Goal: Communication & Community: Share content

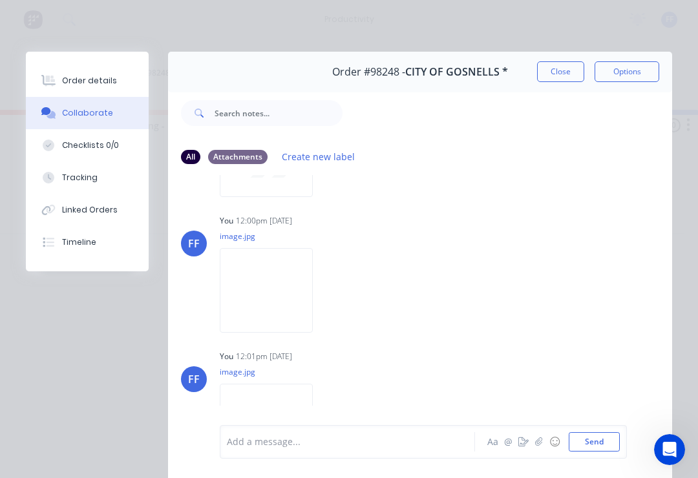
scroll to position [118, 0]
click at [560, 72] on button "Close" at bounding box center [560, 71] width 47 height 21
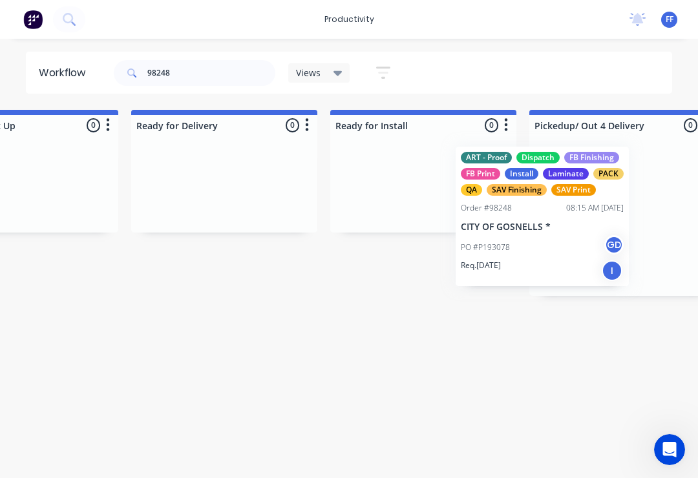
scroll to position [0, 3885]
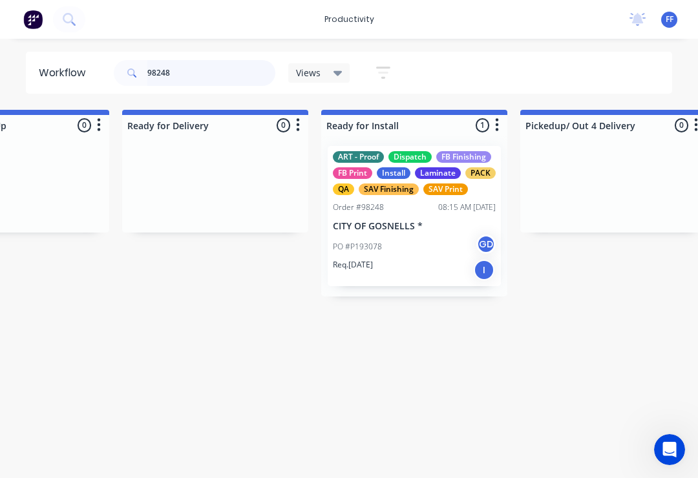
click at [193, 73] on input "98248" at bounding box center [211, 73] width 128 height 26
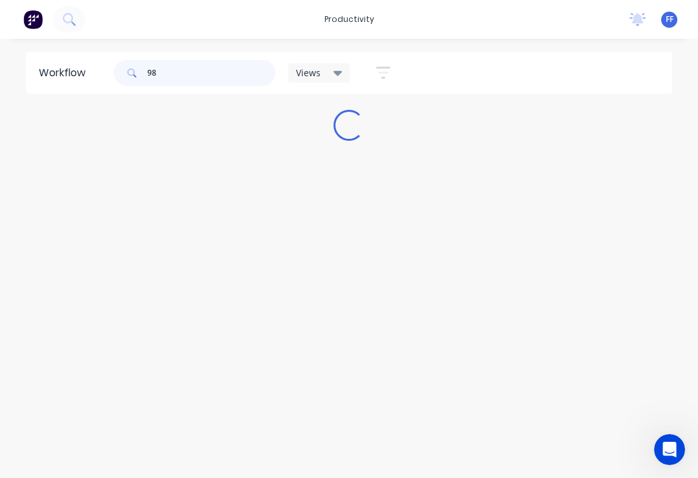
scroll to position [0, 0]
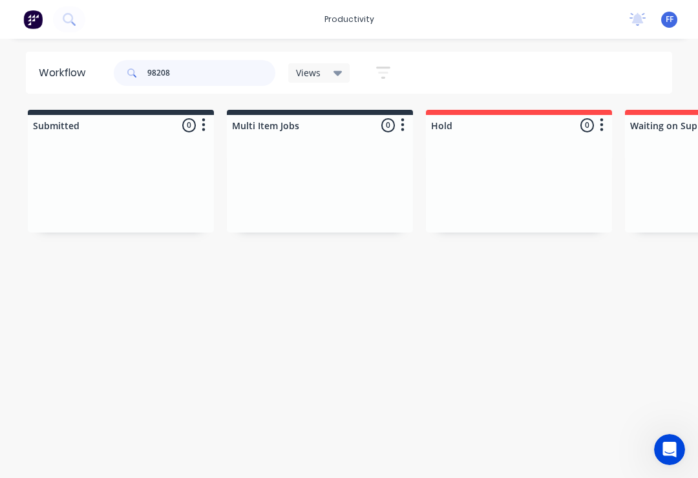
type input "98208"
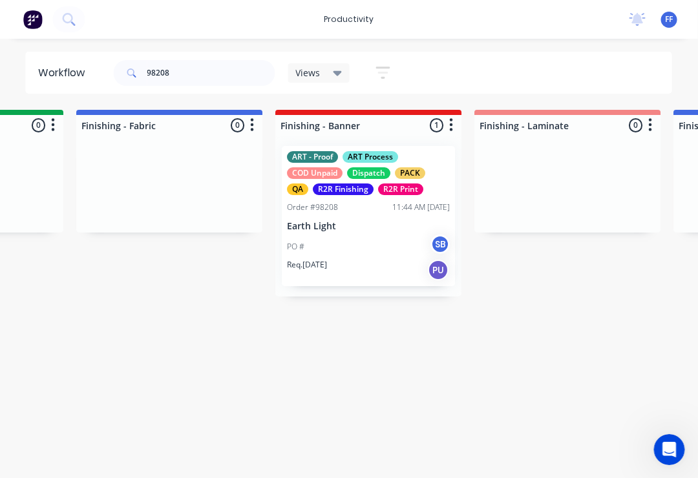
scroll to position [0, 2345]
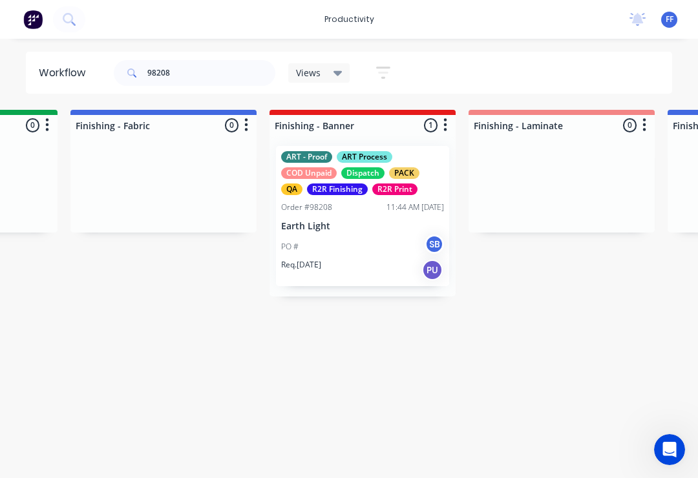
click at [380, 234] on div "PO # SB" at bounding box center [362, 246] width 163 height 25
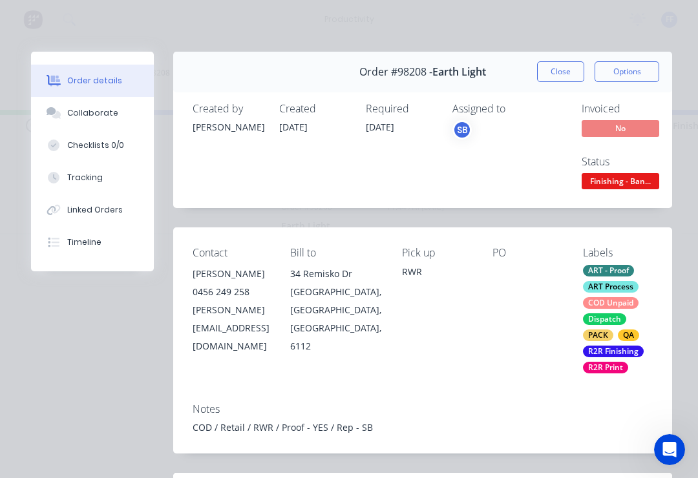
click at [96, 110] on div "Collaborate" at bounding box center [92, 113] width 51 height 12
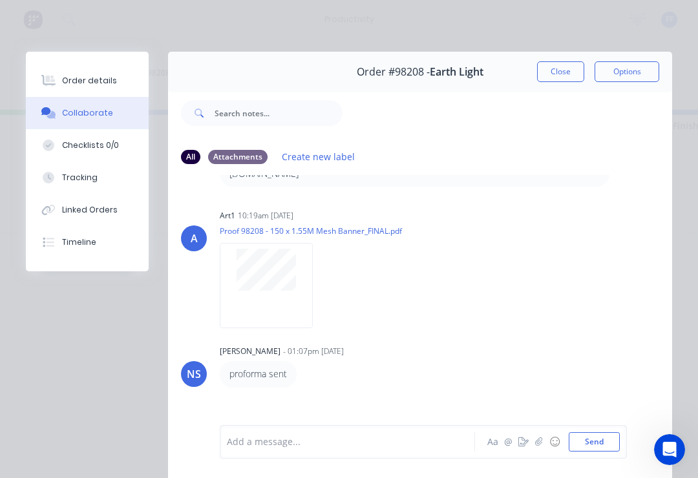
scroll to position [130, 0]
click at [537, 446] on icon "button" at bounding box center [538, 441] width 7 height 8
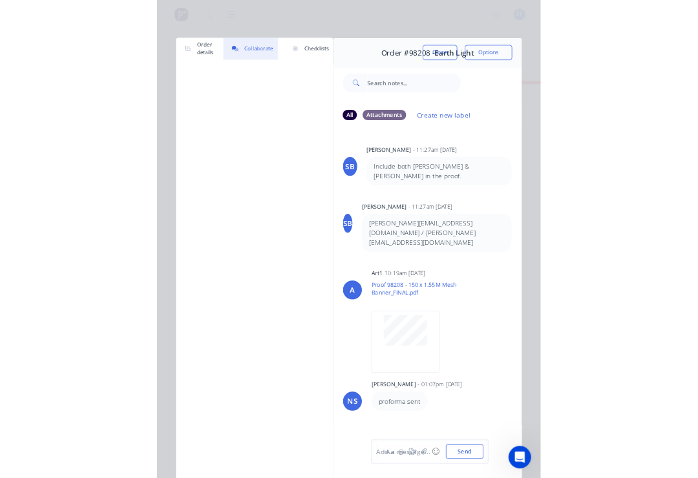
scroll to position [0, 2345]
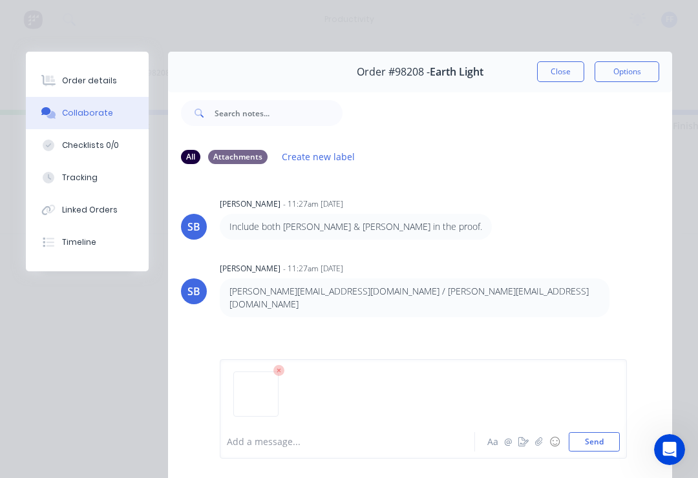
click at [599, 435] on button "Send" at bounding box center [593, 441] width 51 height 19
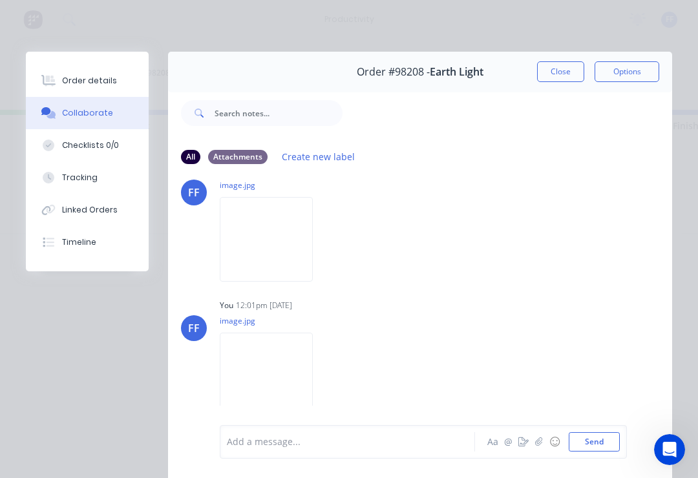
scroll to position [171, 0]
click at [561, 72] on button "Close" at bounding box center [560, 71] width 47 height 21
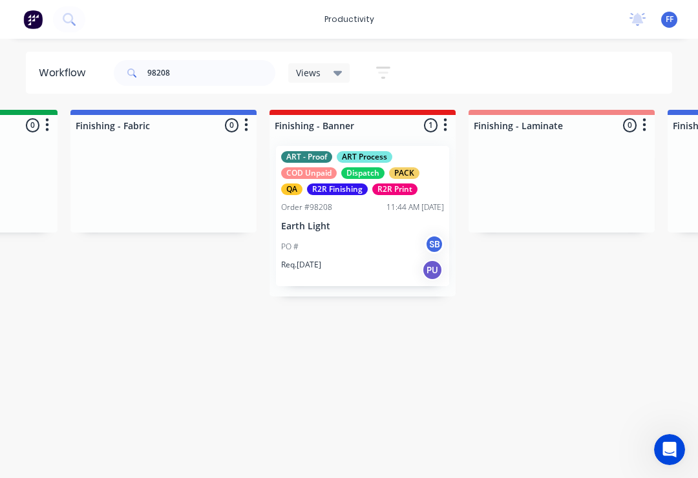
click at [373, 231] on div "ART - Proof ART Process COD Unpaid Dispatch PACK QA R2R Finishing R2R Print Ord…" at bounding box center [362, 216] width 173 height 140
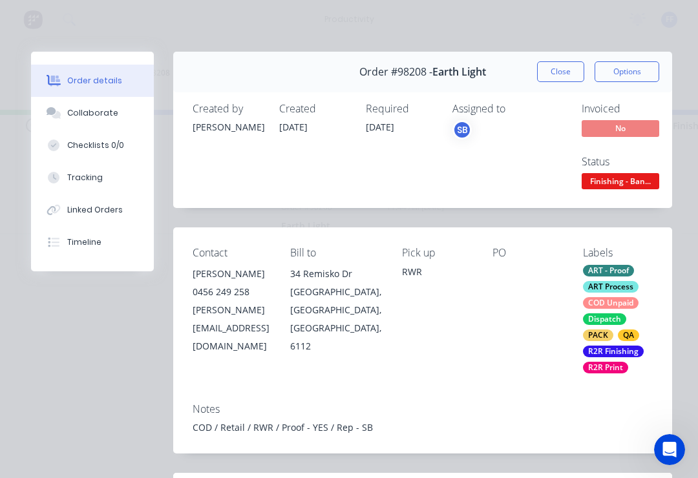
click at [100, 112] on div "Collaborate" at bounding box center [92, 113] width 51 height 12
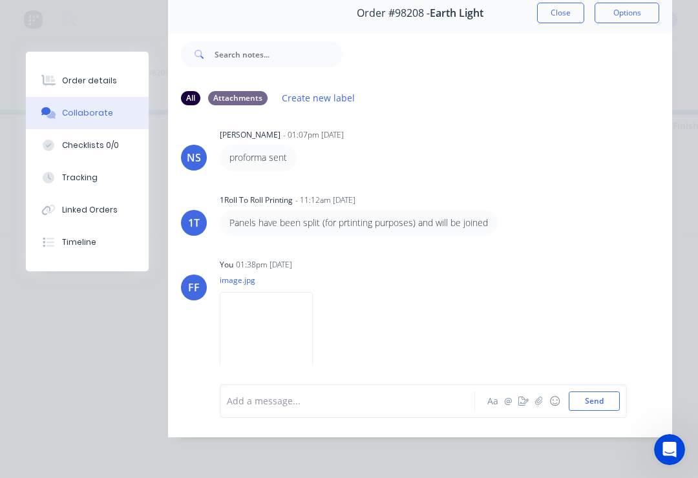
scroll to position [65, 0]
click at [571, 13] on button "Close" at bounding box center [560, 13] width 47 height 21
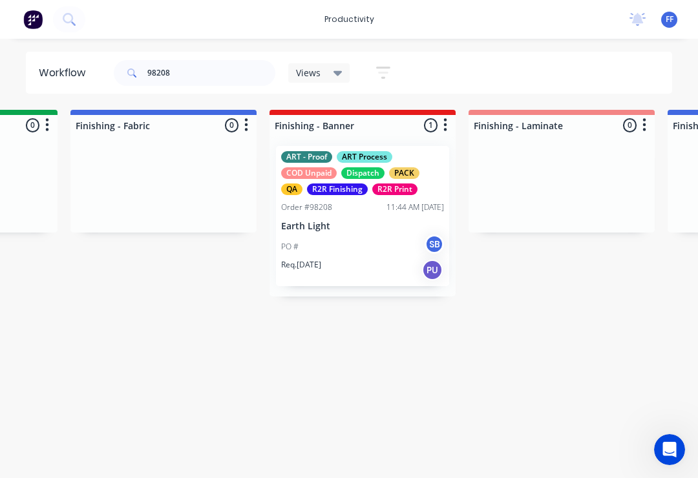
click at [423, 147] on div "ART - Proof ART Process COD Unpaid Dispatch PACK QA R2R Finishing R2R Print Ord…" at bounding box center [362, 216] width 173 height 140
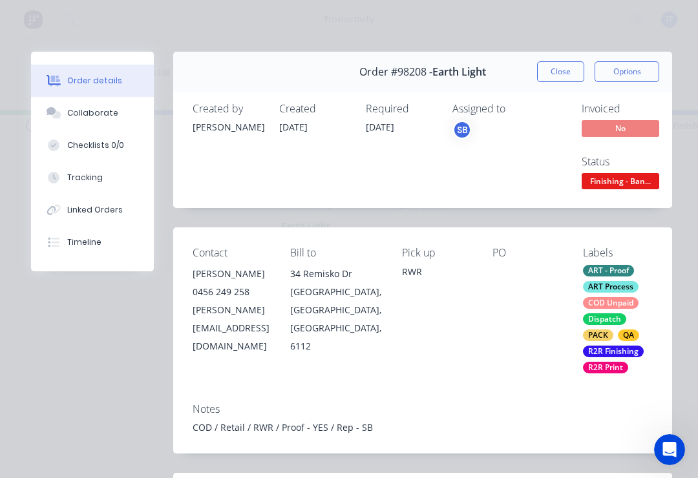
click at [110, 115] on div "Collaborate" at bounding box center [92, 113] width 51 height 12
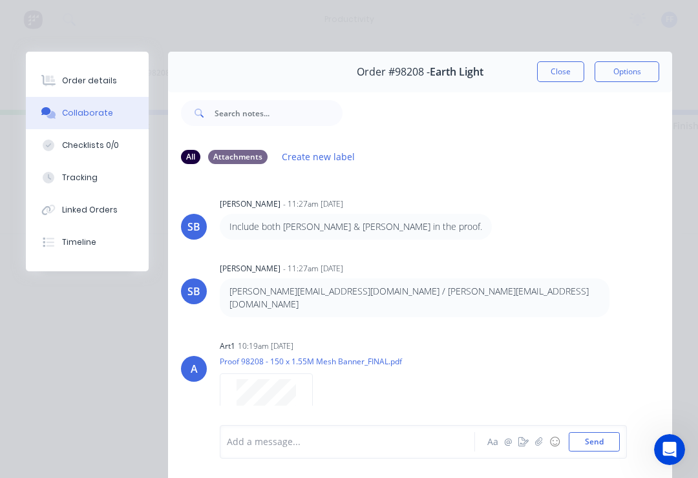
scroll to position [-1, 0]
click at [562, 68] on button "Close" at bounding box center [560, 71] width 47 height 21
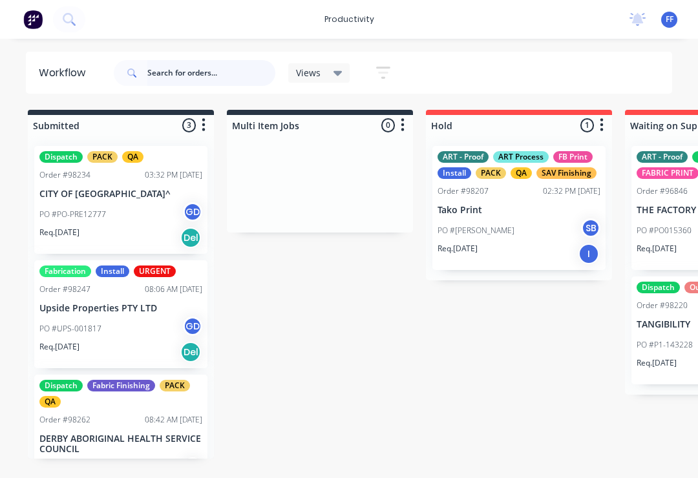
click at [178, 70] on input "text" at bounding box center [211, 73] width 128 height 26
click at [175, 74] on input "text" at bounding box center [211, 73] width 128 height 26
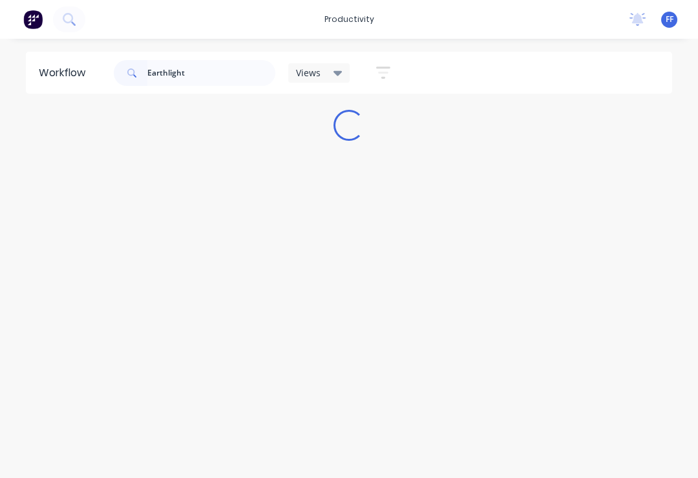
click at [220, 169] on div "Workflow Earthlight Views Save new view None (Default) edit ART DEPT edit Banne…" at bounding box center [349, 252] width 698 height 401
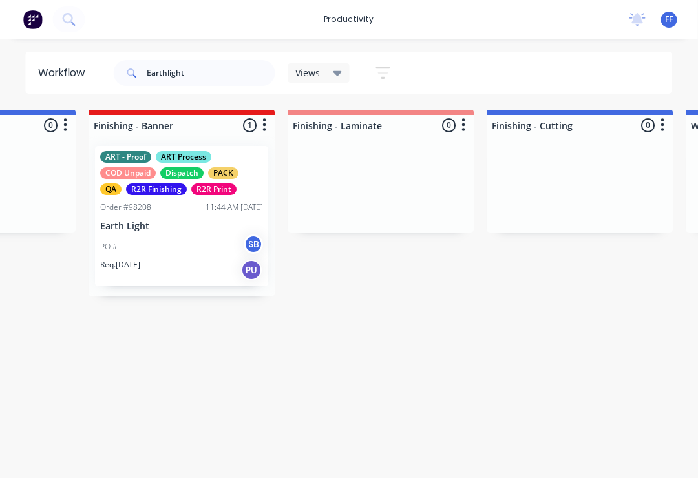
scroll to position [0, 2526]
click at [187, 216] on div "ART - Proof ART Process COD Unpaid Dispatch PACK QA R2R Finishing R2R Print Ord…" at bounding box center [181, 216] width 173 height 140
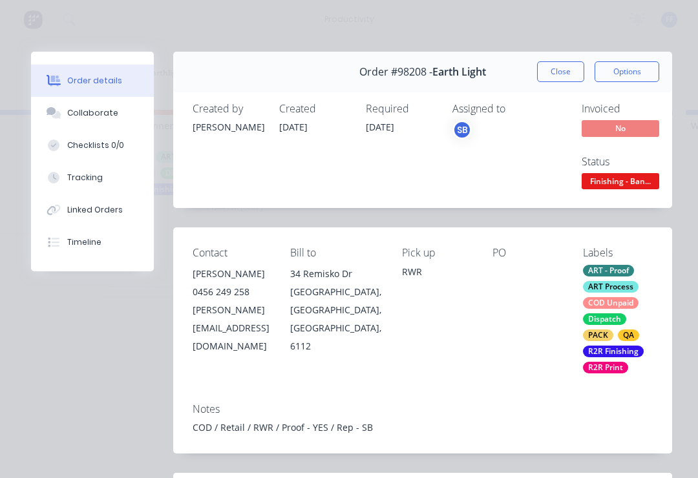
click at [109, 116] on div "Collaborate" at bounding box center [92, 113] width 51 height 12
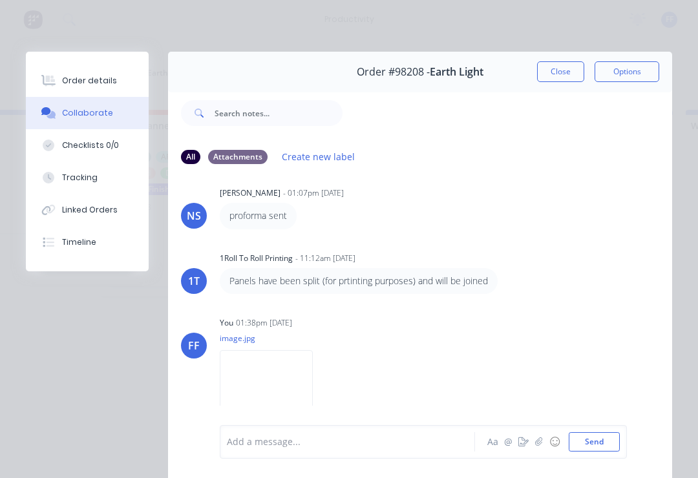
scroll to position [288, 0]
click at [540, 446] on icon "button" at bounding box center [539, 441] width 8 height 9
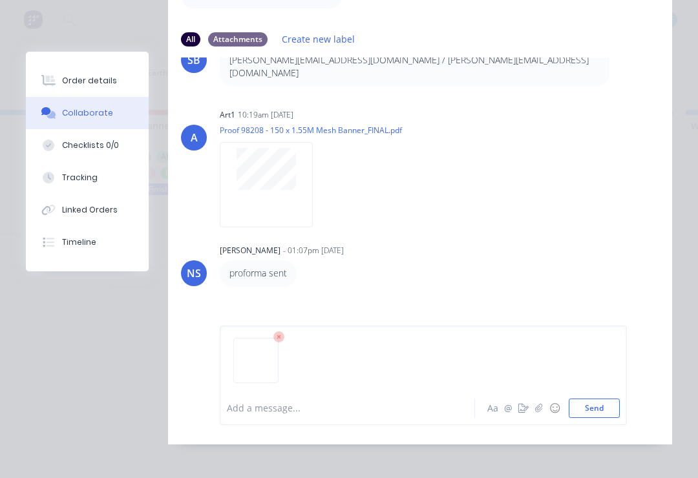
scroll to position [121, 0]
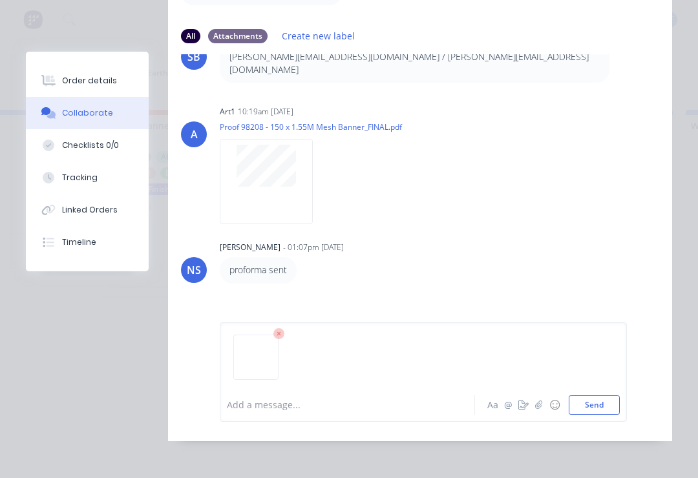
click at [593, 415] on button "Send" at bounding box center [593, 404] width 51 height 19
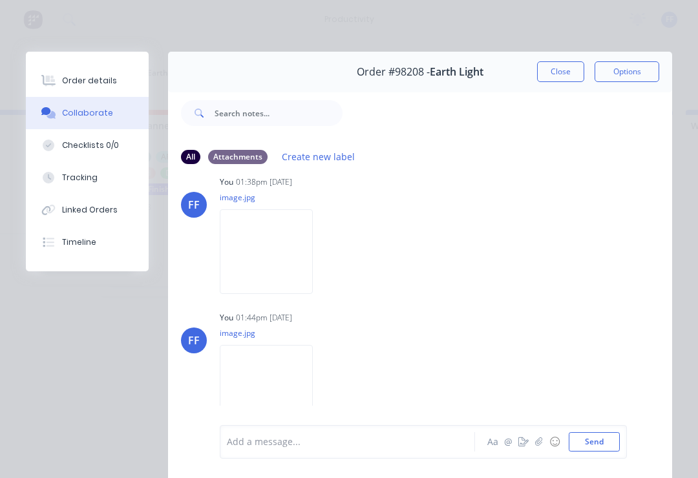
scroll to position [429, 0]
click at [565, 70] on button "Close" at bounding box center [560, 71] width 47 height 21
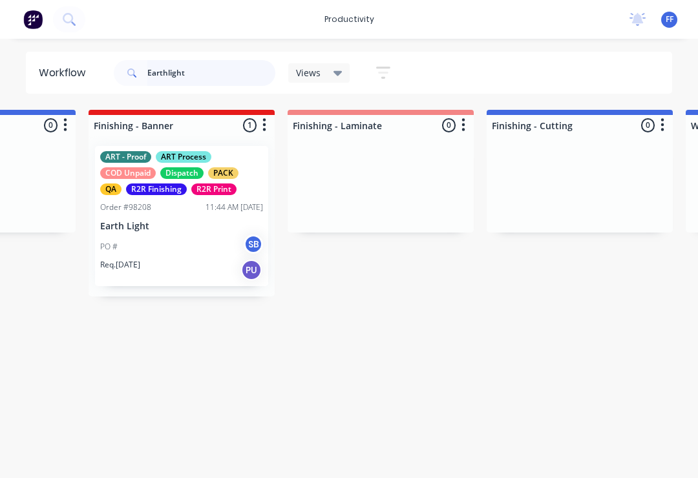
click at [202, 72] on input "Earthlight" at bounding box center [211, 73] width 128 height 26
type input "E"
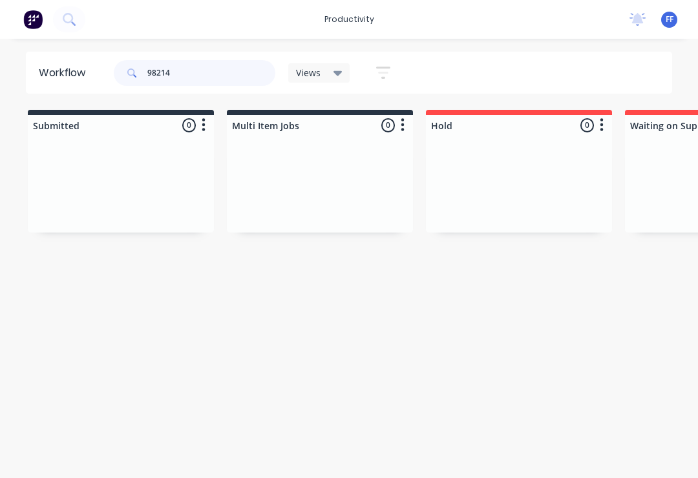
type input "98214"
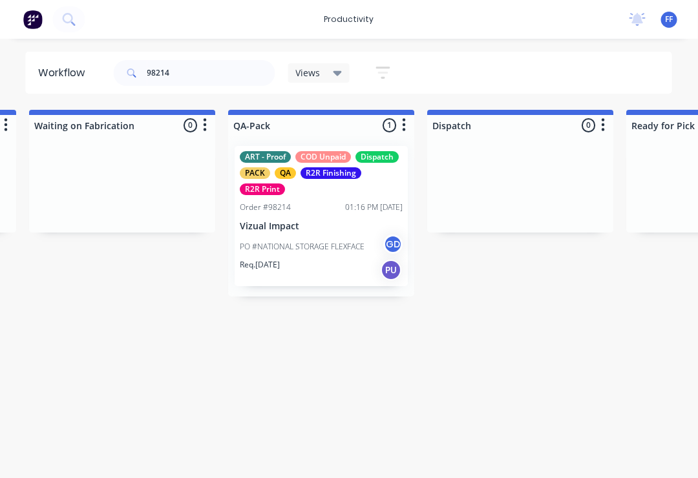
click at [312, 233] on div "ART - Proof COD Unpaid Dispatch PACK QA R2R Finishing R2R Print Order #98214 01…" at bounding box center [321, 216] width 173 height 140
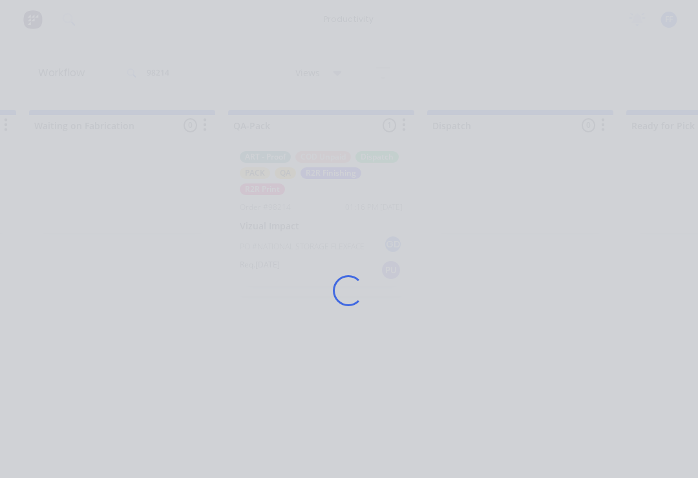
scroll to position [0, 3182]
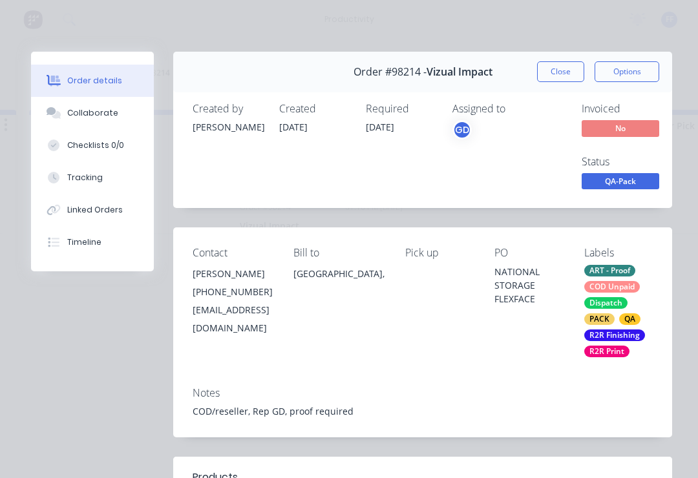
click at [105, 113] on div "Collaborate" at bounding box center [92, 113] width 51 height 12
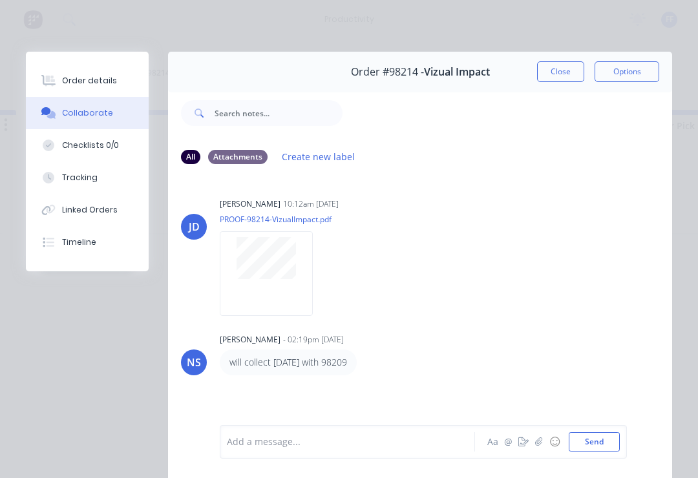
click at [540, 440] on icon "button" at bounding box center [538, 441] width 7 height 8
click at [593, 443] on button "Send" at bounding box center [593, 441] width 51 height 19
